Goal: Check status: Check status

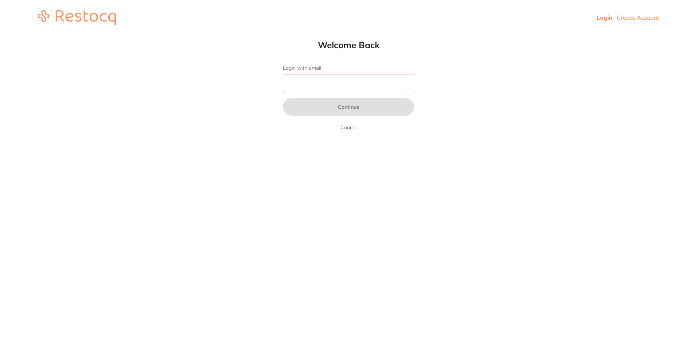
click at [313, 83] on input "Login with email" at bounding box center [348, 83] width 131 height 19
type input "[EMAIL_ADDRESS][DOMAIN_NAME]"
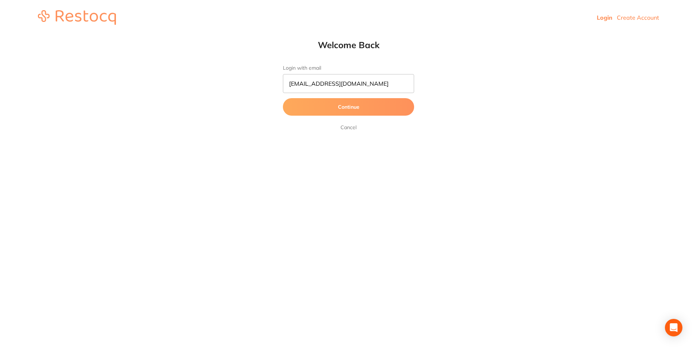
click at [301, 108] on button "Continue" at bounding box center [348, 106] width 131 height 17
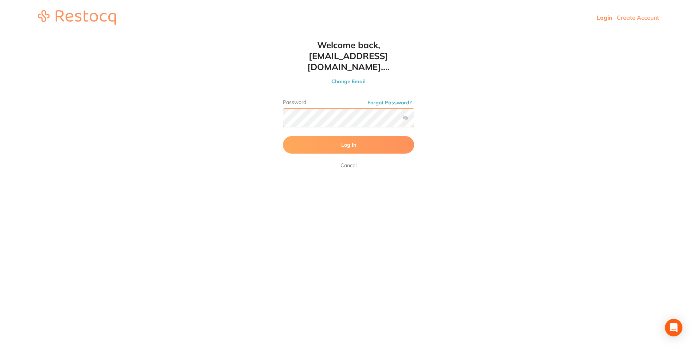
click at [283, 136] on button "Log In" at bounding box center [348, 144] width 131 height 17
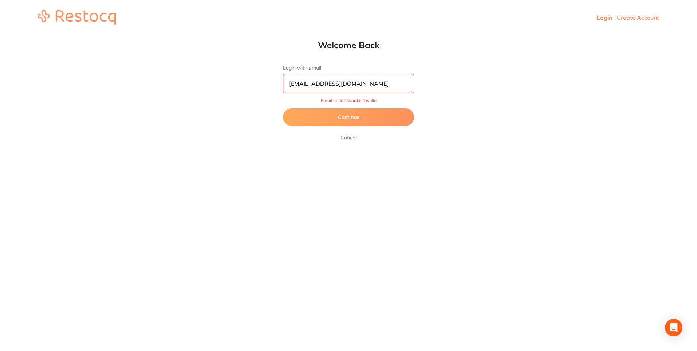
drag, startPoint x: 406, startPoint y: 86, endPoint x: 397, endPoint y: 90, distance: 9.3
click at [406, 86] on input "[EMAIL_ADDRESS][DOMAIN_NAME]" at bounding box center [348, 83] width 131 height 19
click at [503, 35] on html "Login Create Account Welcome Back Login with email [EMAIL_ADDRESS][DOMAIN_NAME]…" at bounding box center [348, 17] width 697 height 35
click at [360, 116] on button "Continue" at bounding box center [348, 116] width 131 height 17
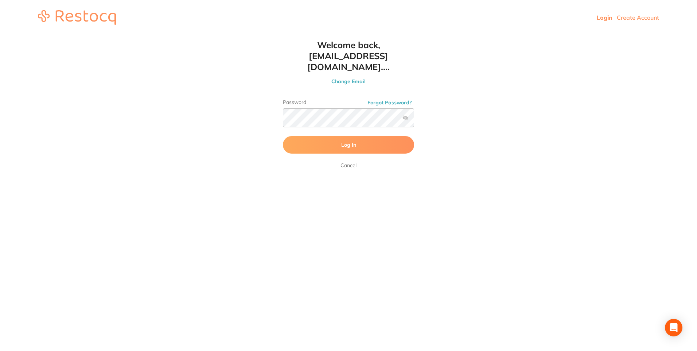
click at [405, 115] on label at bounding box center [405, 118] width 6 height 6
click at [414, 120] on input "checkbox" at bounding box center [414, 120] width 0 height 0
click at [371, 136] on button "Log In" at bounding box center [348, 144] width 131 height 17
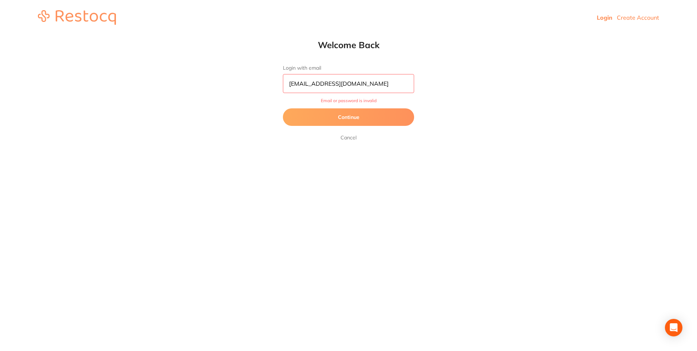
click at [399, 83] on input "[EMAIL_ADDRESS][DOMAIN_NAME]" at bounding box center [348, 83] width 131 height 19
click at [507, 35] on html "Login Create Account Welcome Back Login with email [EMAIL_ADDRESS][DOMAIN_NAME]…" at bounding box center [348, 17] width 697 height 35
click at [86, 16] on img at bounding box center [77, 17] width 78 height 15
click at [47, 16] on img at bounding box center [77, 17] width 78 height 15
click at [359, 117] on button "Continue" at bounding box center [348, 116] width 131 height 17
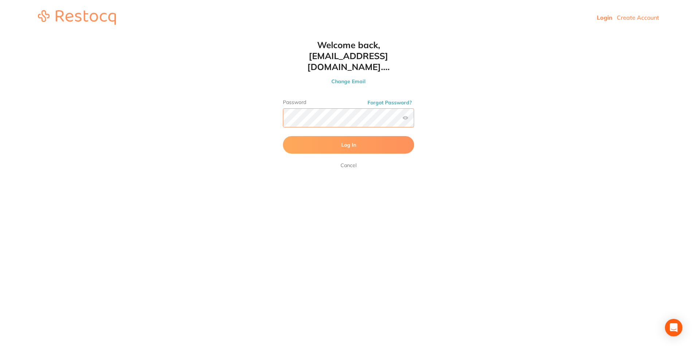
click at [283, 136] on button "Log In" at bounding box center [348, 144] width 131 height 17
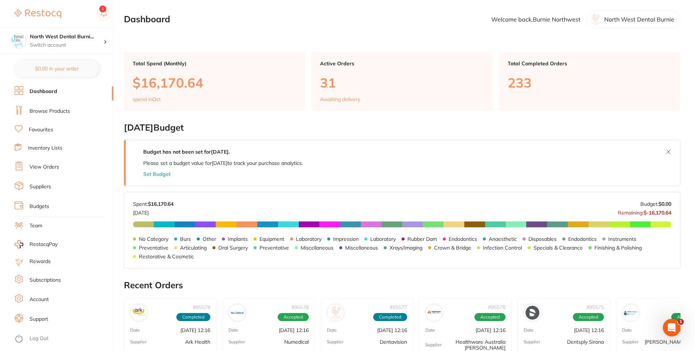
click at [39, 167] on link "View Orders" at bounding box center [45, 166] width 30 height 7
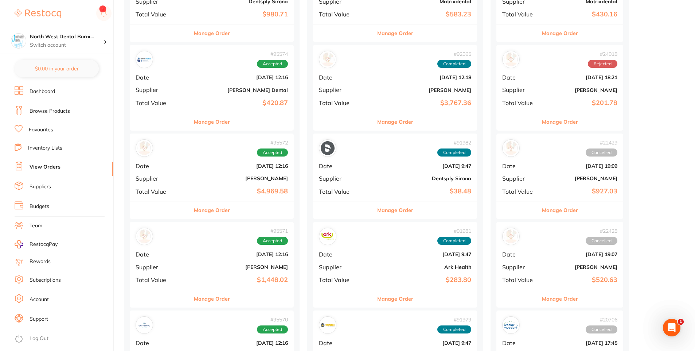
scroll to position [328, 0]
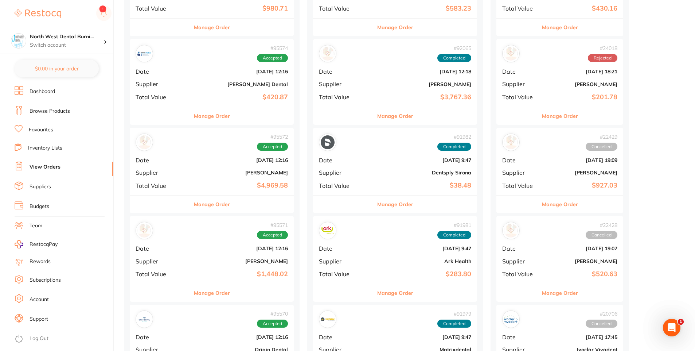
click at [199, 172] on b "[PERSON_NAME]" at bounding box center [239, 173] width 98 height 6
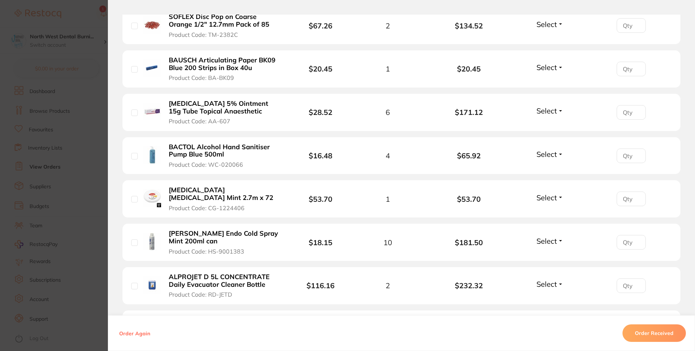
scroll to position [875, 0]
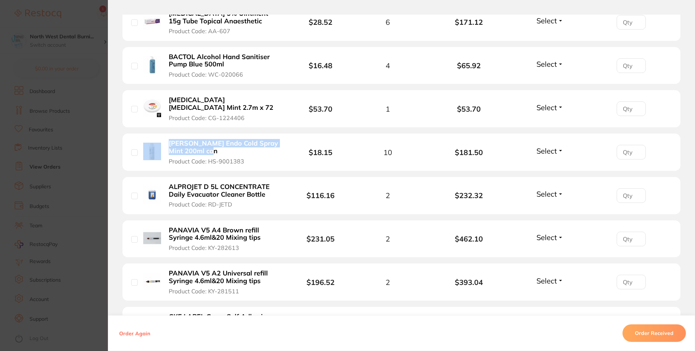
drag, startPoint x: 160, startPoint y: 120, endPoint x: 222, endPoint y: 133, distance: 62.6
click at [222, 139] on div "[PERSON_NAME] Endo Cold Spray Mint 200ml can Product Code: HS-9001383" at bounding box center [212, 152] width 162 height 26
drag, startPoint x: 222, startPoint y: 133, endPoint x: 381, endPoint y: 139, distance: 159.1
click at [260, 139] on button "[PERSON_NAME] Endo Cold Spray Mint 200ml can Product Code: HS-9001383" at bounding box center [225, 152] width 116 height 26
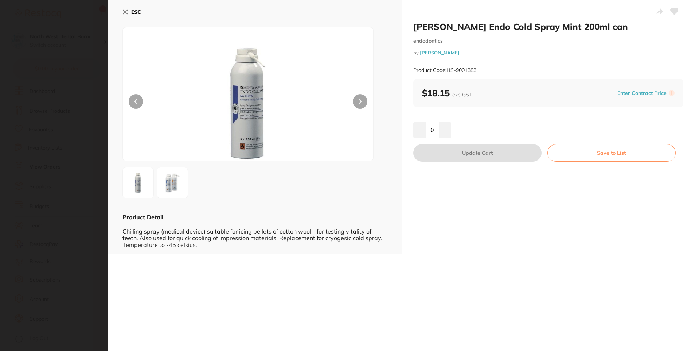
click at [123, 12] on icon at bounding box center [125, 12] width 6 height 6
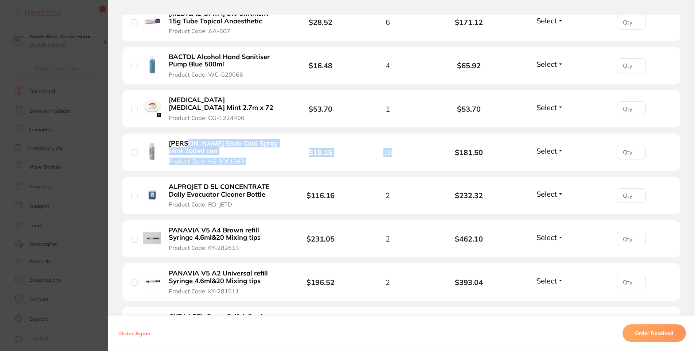
drag, startPoint x: 402, startPoint y: 132, endPoint x: 186, endPoint y: 121, distance: 215.7
click at [186, 133] on li "[PERSON_NAME] Endo Cold Spray Mint 200ml can Product Code: HS-9001383 $18.15 10…" at bounding box center [401, 152] width 558 height 38
click at [401, 136] on li "[PERSON_NAME] Endo Cold Spray Mint 200ml can Product Code: HS-9001383 $18.15 10…" at bounding box center [401, 152] width 558 height 38
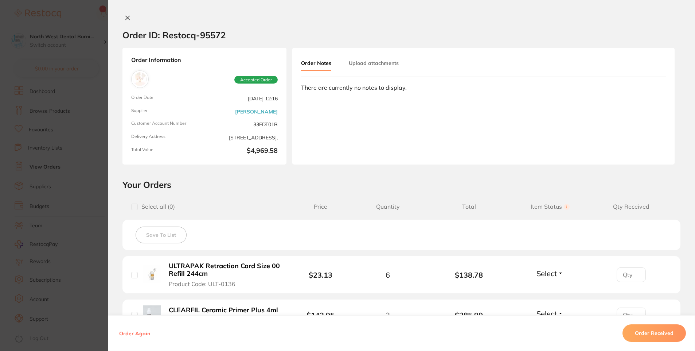
click at [51, 113] on section "Order ID: Restocq- 95572 Order Information Accepted Order Order Date [DATE] 12:…" at bounding box center [347, 175] width 695 height 351
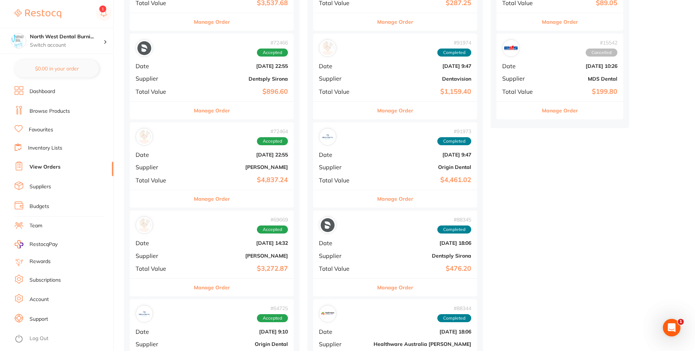
scroll to position [1021, 0]
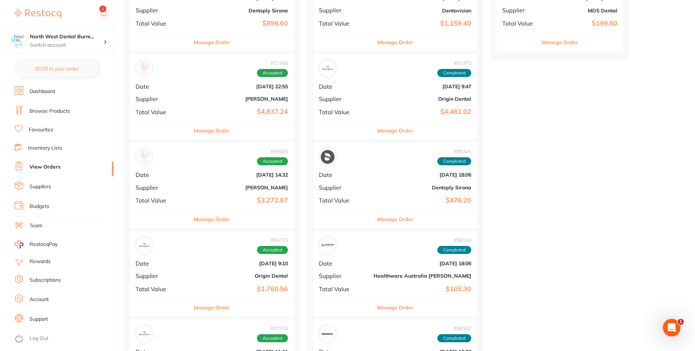
click at [218, 105] on div "# 72464 Accepted Date [DATE] 22:55 Supplier [PERSON_NAME] Total Value $4,837.24" at bounding box center [212, 87] width 164 height 67
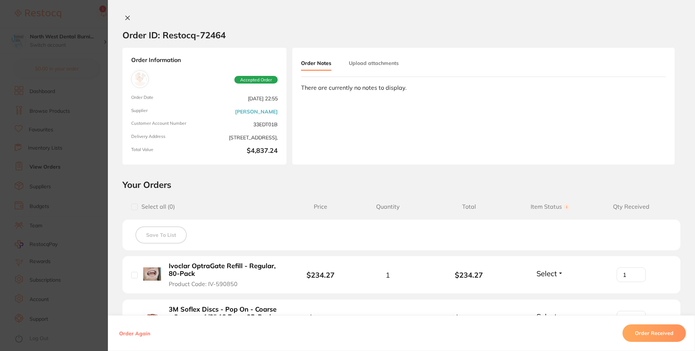
click at [46, 172] on section "Order ID: Restocq- 72464 Order Information Accepted Order Order Date [DATE] 22:…" at bounding box center [347, 175] width 695 height 351
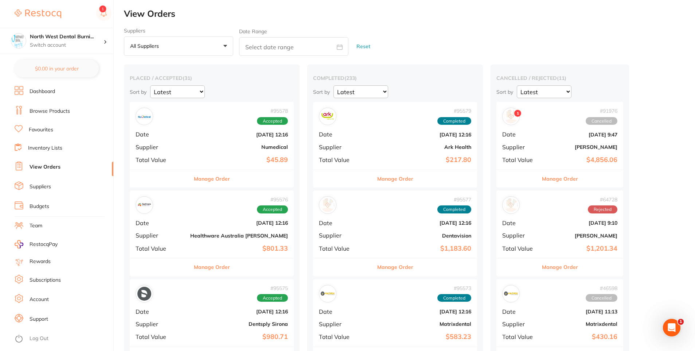
click at [545, 132] on b "[DATE] 9:47" at bounding box center [581, 135] width 73 height 6
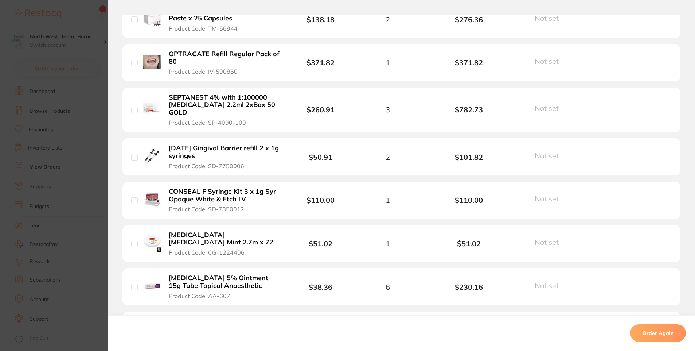
scroll to position [474, 0]
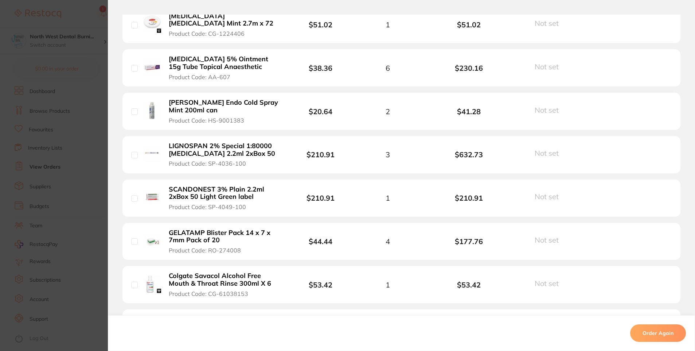
click at [95, 215] on section "Order ID: Restocq- 91976 Order Information Cancelled Order Order Date [DATE] 9:…" at bounding box center [347, 175] width 695 height 351
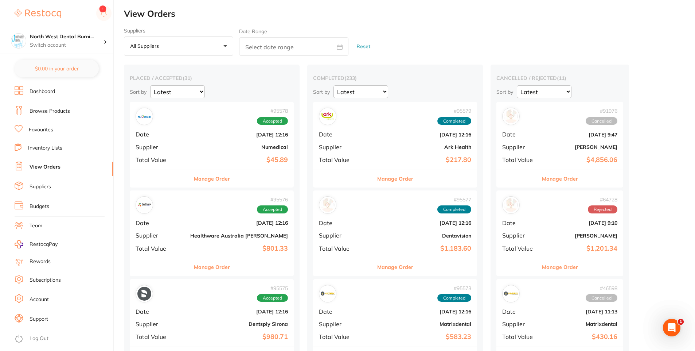
click at [502, 157] on span "Total Value" at bounding box center [520, 159] width 36 height 7
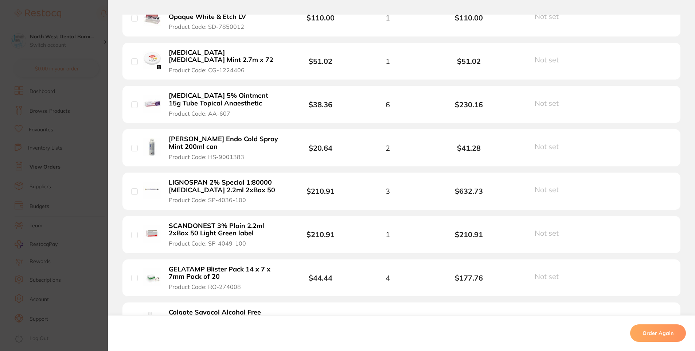
click at [73, 221] on section "Order ID: Restocq- 91976 Order Information Cancelled Order Order Date [DATE] 9:…" at bounding box center [347, 175] width 695 height 351
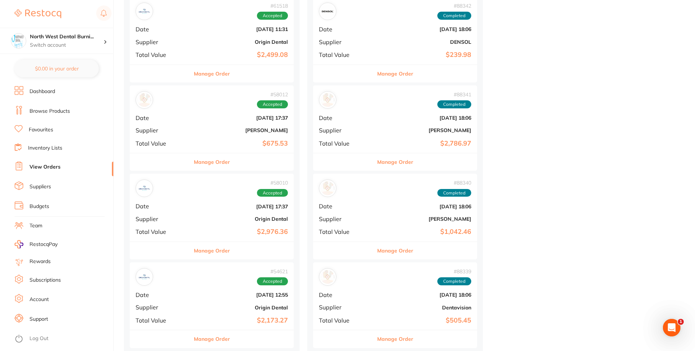
scroll to position [1349, 0]
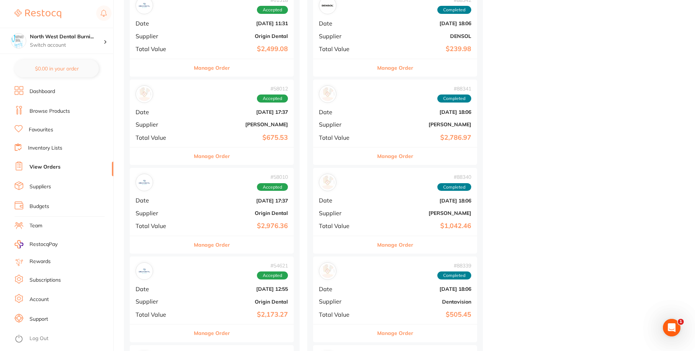
click at [357, 120] on div "# 88341 Completed Date [DATE] 18:06 Supplier [PERSON_NAME] Total Value $2,786.97" at bounding box center [395, 112] width 164 height 67
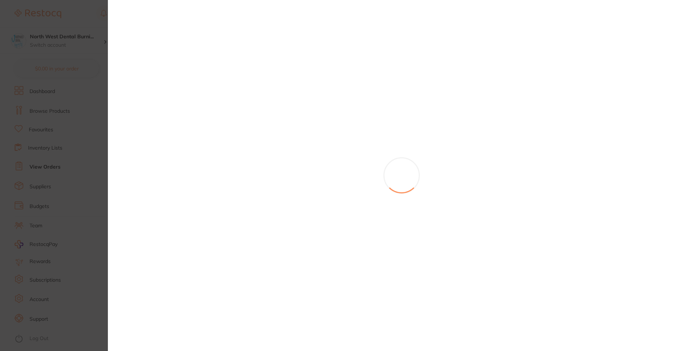
drag, startPoint x: 49, startPoint y: 209, endPoint x: 119, endPoint y: 199, distance: 70.3
click at [49, 210] on section at bounding box center [347, 175] width 695 height 351
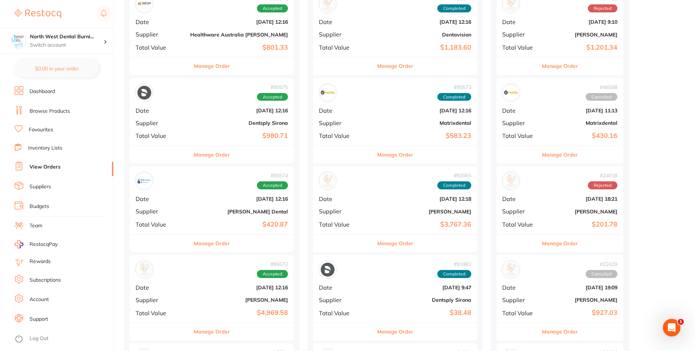
scroll to position [182, 0]
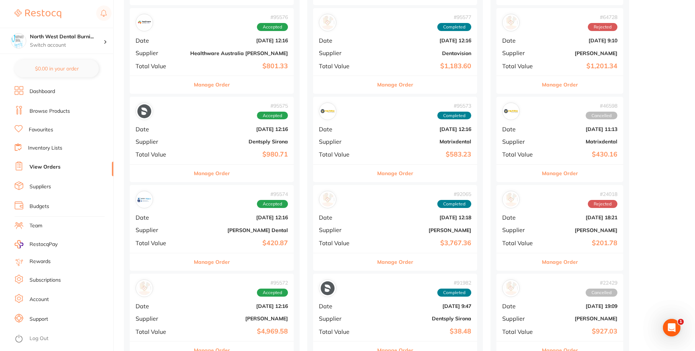
click at [334, 206] on div "# 92065 Completed" at bounding box center [395, 199] width 152 height 17
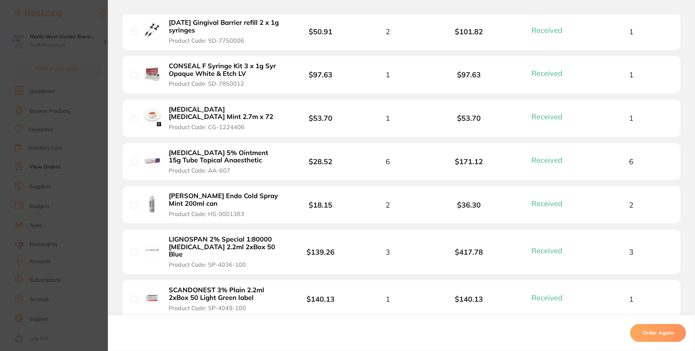
scroll to position [620, 0]
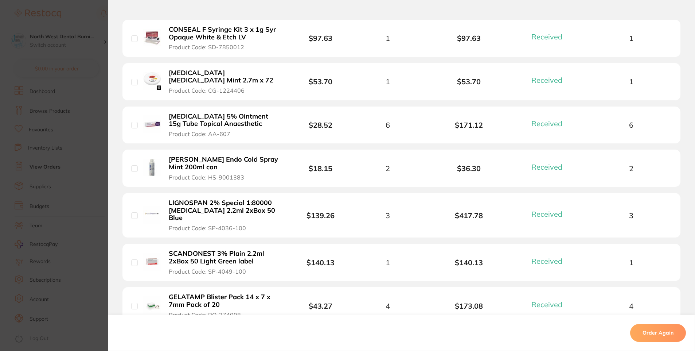
click at [640, 174] on li "[PERSON_NAME] Endo Cold Spray Mint 200ml can Product Code: HS-9001383 $18.15 2 …" at bounding box center [401, 168] width 558 height 38
click at [642, 171] on div "2" at bounding box center [631, 168] width 81 height 8
click at [78, 174] on section "Order ID: Restocq- 92065 Order Information 18 Received Completed Order Order Da…" at bounding box center [347, 175] width 695 height 351
